Goal: Task Accomplishment & Management: Manage account settings

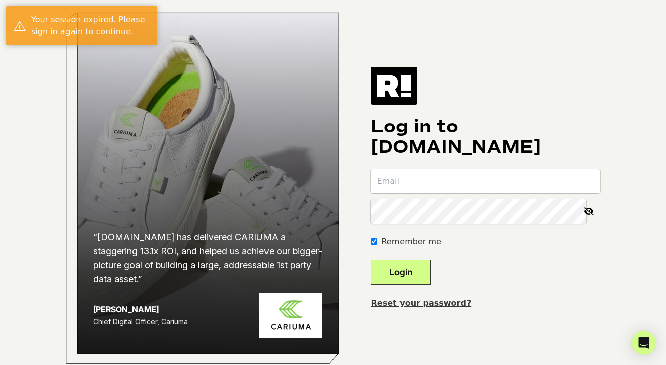
type input "ben@zendwellness.com"
click at [414, 285] on button "Login" at bounding box center [401, 272] width 60 height 25
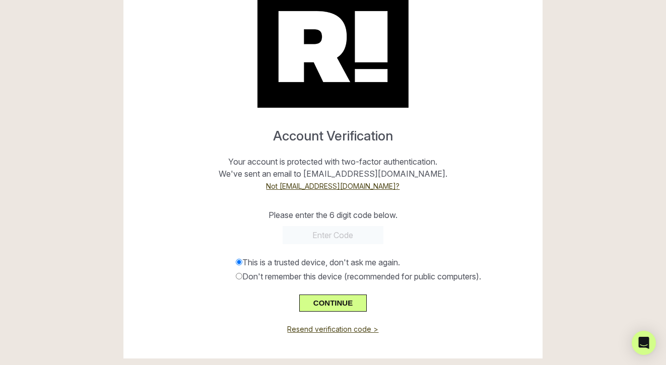
scroll to position [52, 0]
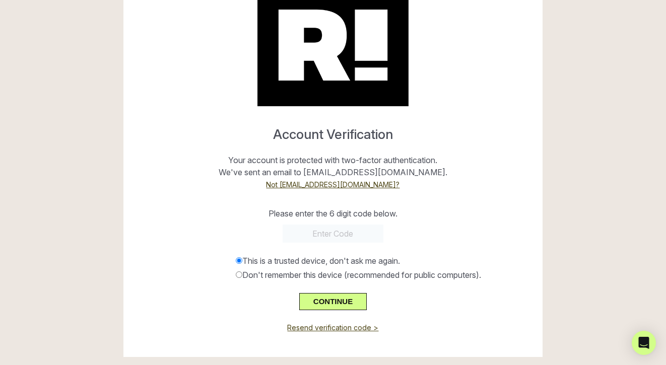
click at [330, 233] on input "text" at bounding box center [333, 234] width 101 height 18
click at [331, 233] on input "text" at bounding box center [333, 234] width 101 height 18
click at [311, 233] on input "text" at bounding box center [333, 234] width 101 height 18
paste input "256863"
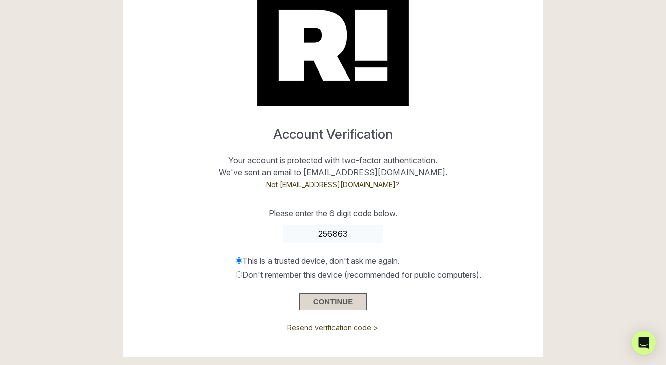
type input "256863"
click at [336, 301] on button "CONTINUE" at bounding box center [332, 301] width 67 height 17
